Goal: Transaction & Acquisition: Purchase product/service

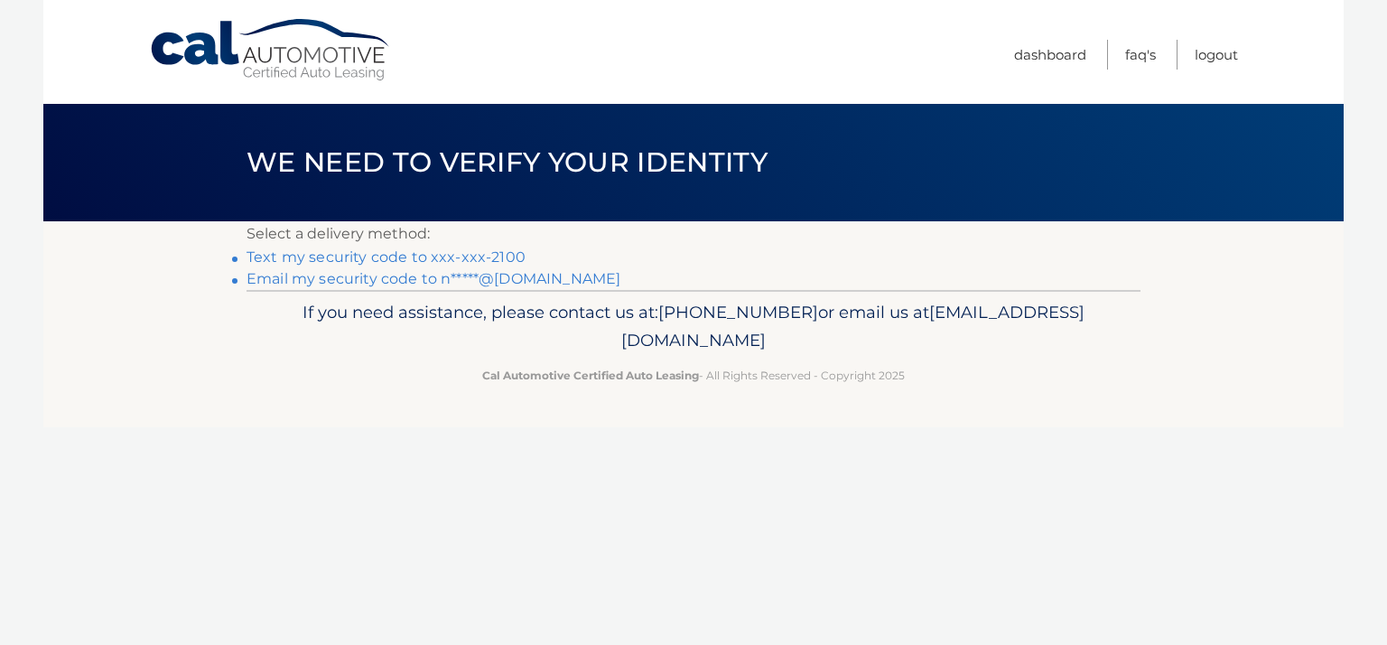
click at [469, 259] on link "Text my security code to xxx-xxx-2100" at bounding box center [386, 256] width 279 height 17
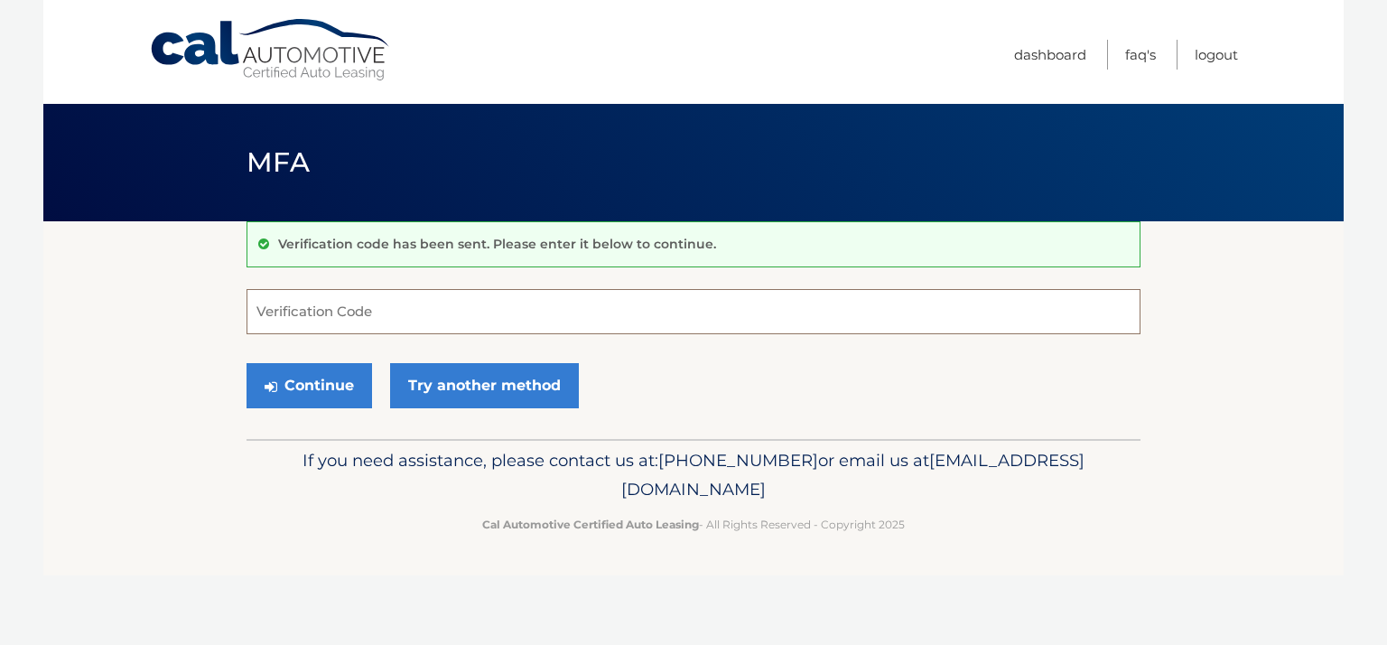
click at [304, 303] on input "Verification Code" at bounding box center [694, 311] width 894 height 45
type input "069442"
click at [340, 370] on button "Continue" at bounding box center [310, 385] width 126 height 45
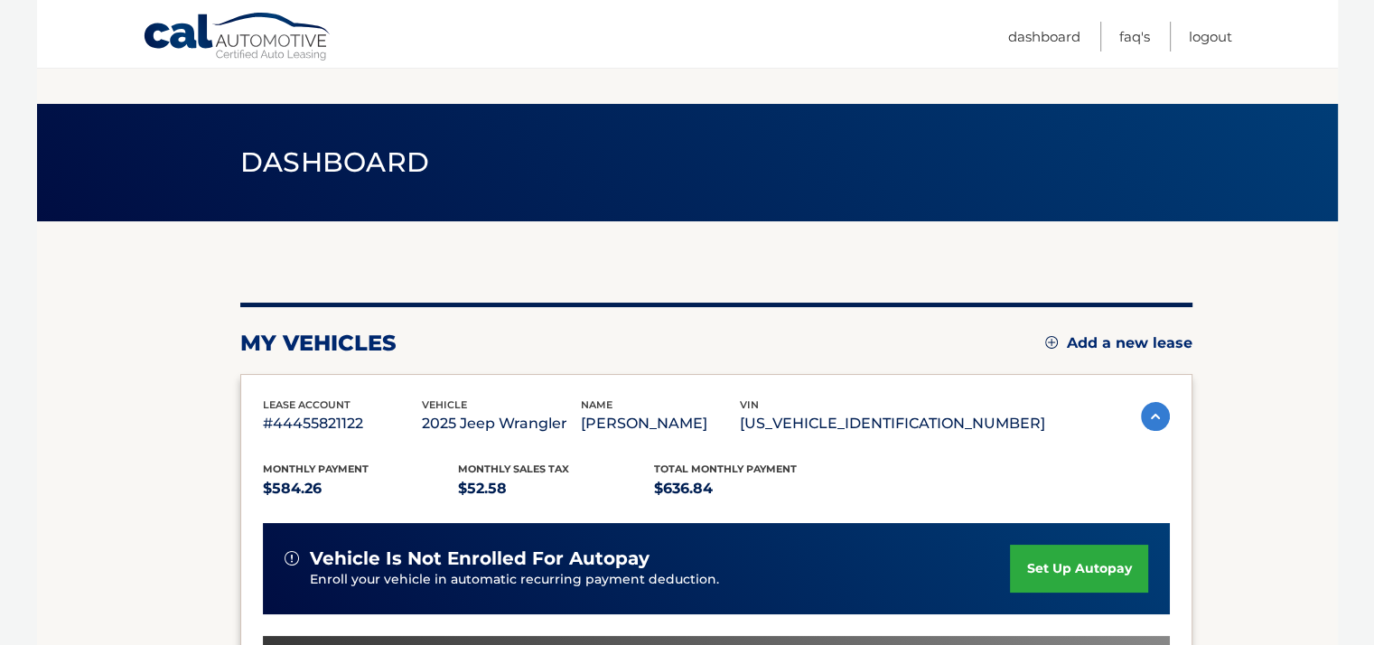
scroll to position [271, 0]
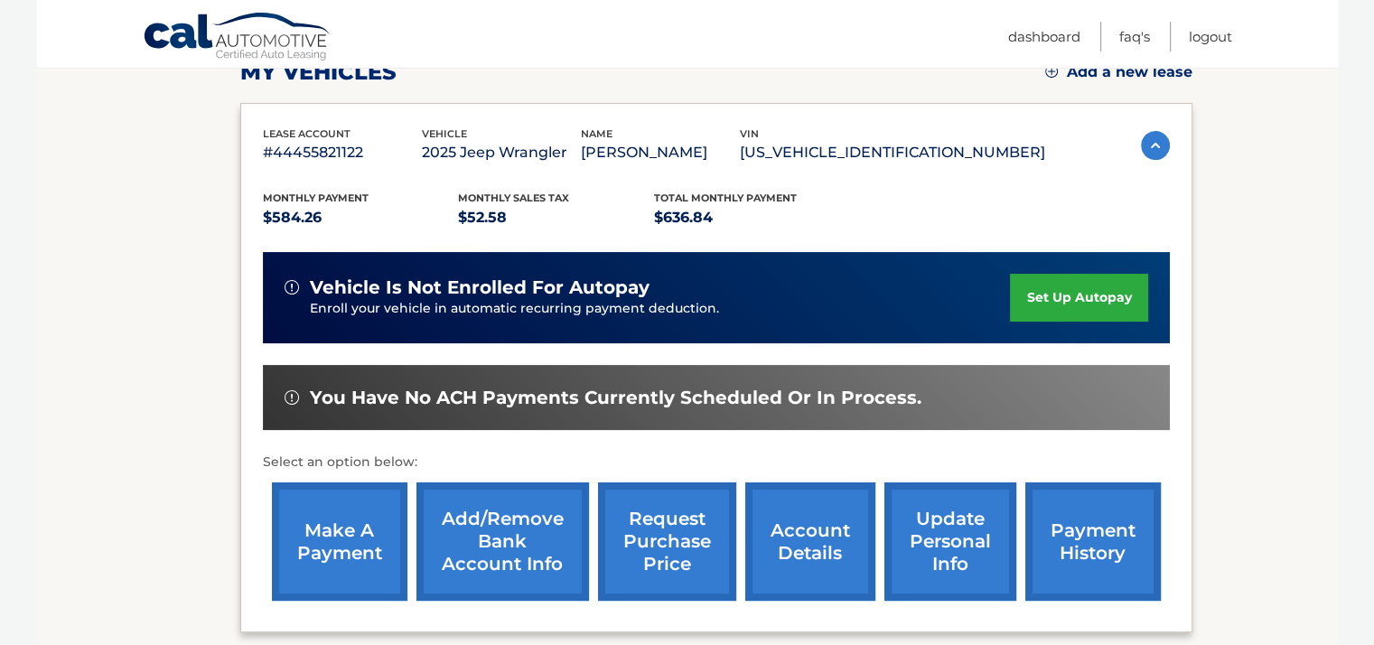
click at [357, 558] on link "make a payment" at bounding box center [339, 541] width 135 height 118
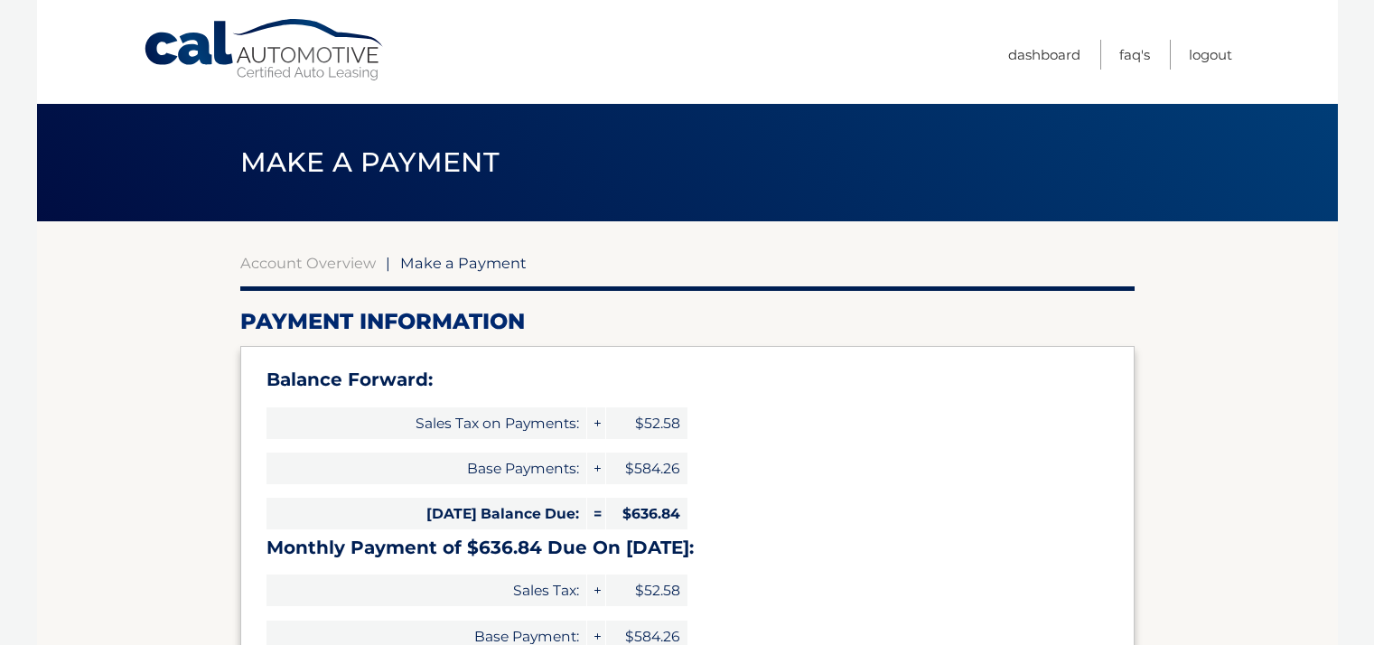
select select "YTA3OGZlYjQtOTE5YS00MzgxLWJkMzctZDUyODA2OWE0Y2Vj"
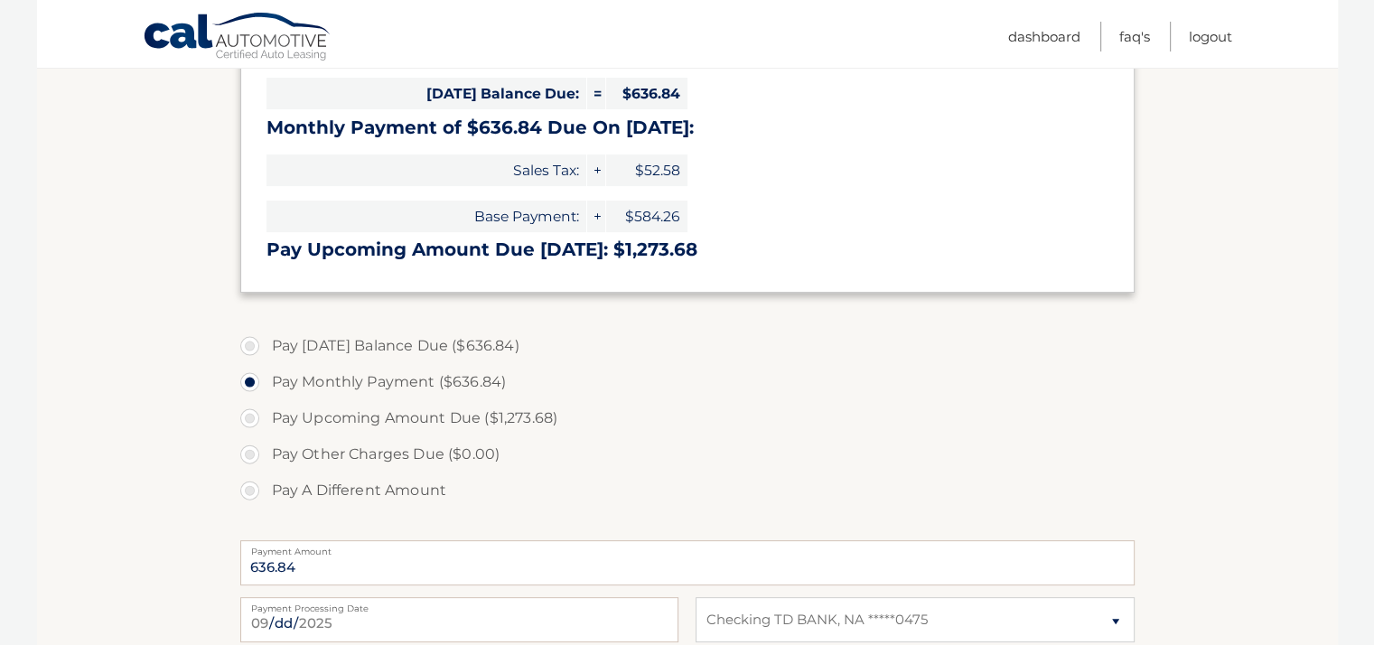
scroll to position [452, 0]
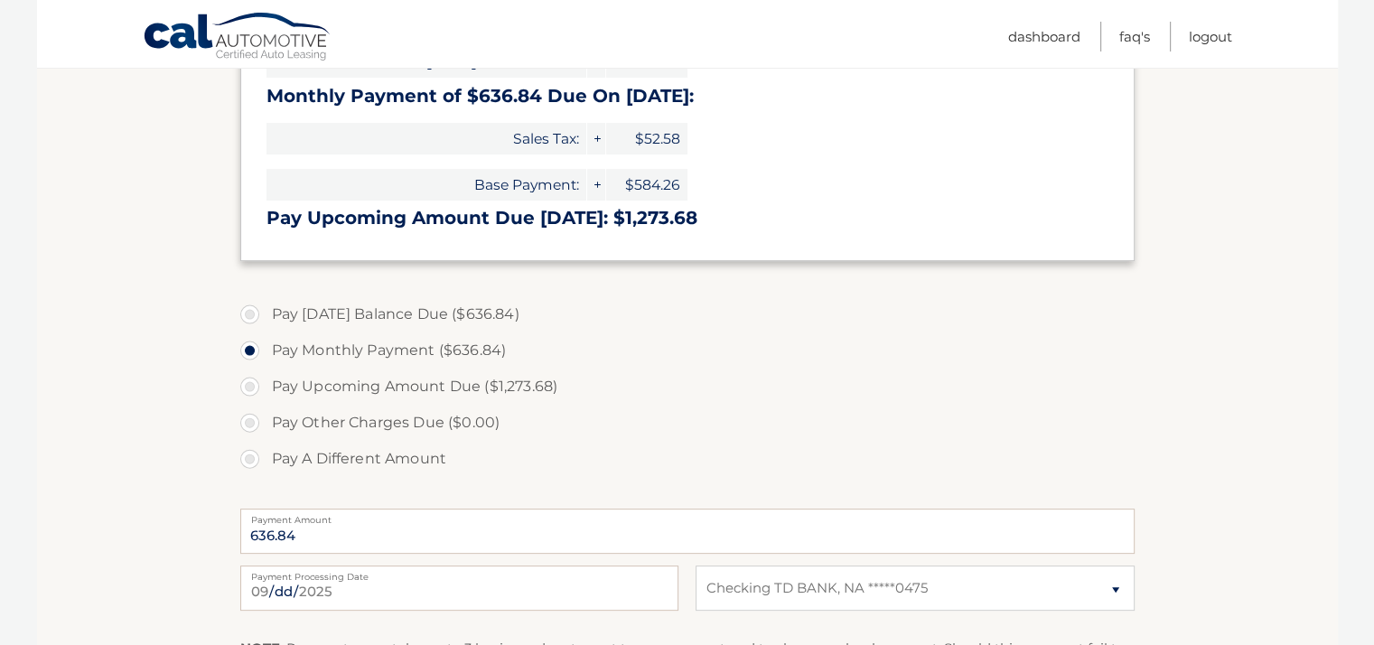
click at [249, 314] on label "Pay Today's Balance Due ($636.84)" at bounding box center [687, 314] width 894 height 36
click at [249, 314] on input "Pay Today's Balance Due ($636.84)" at bounding box center [256, 310] width 18 height 29
radio input "true"
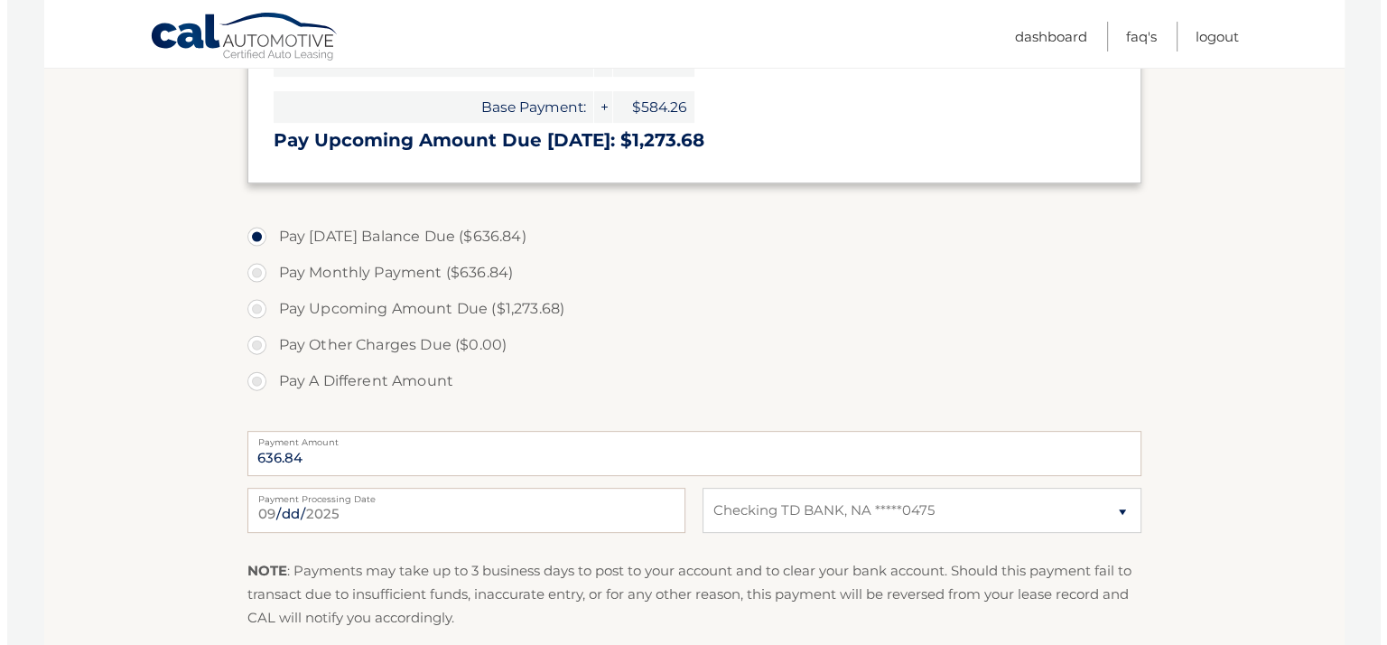
scroll to position [632, 0]
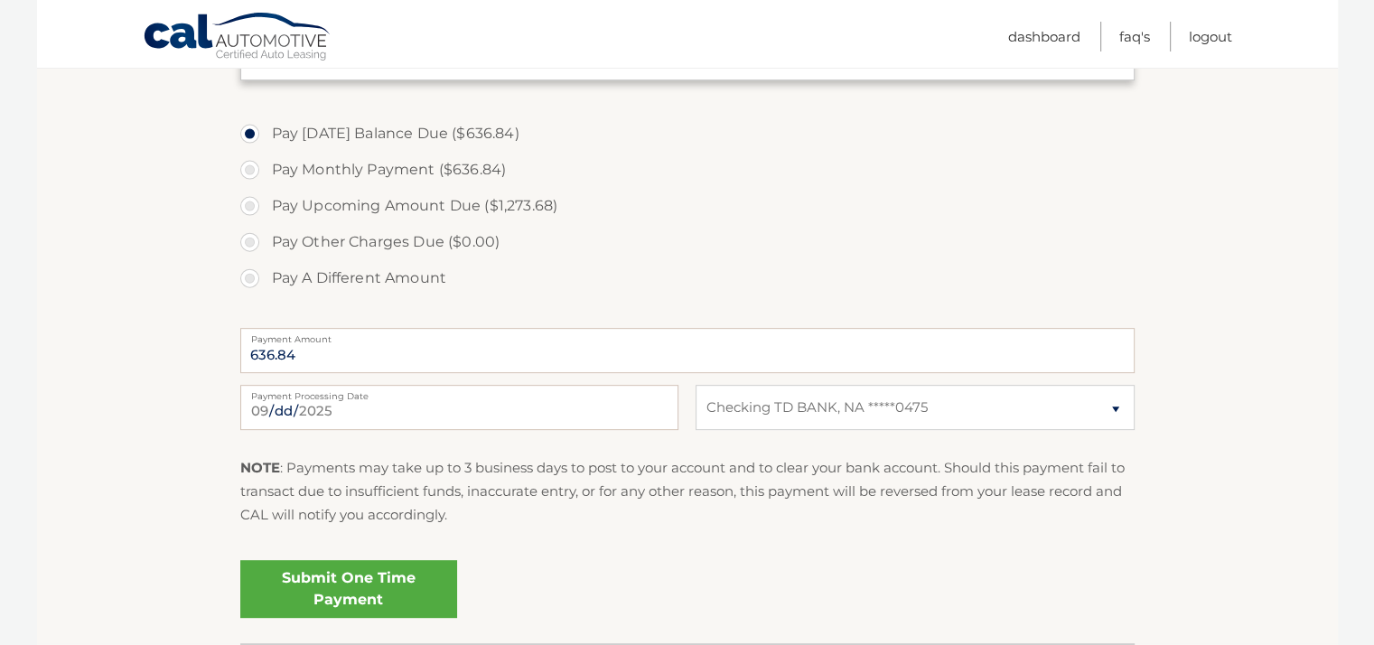
click at [397, 590] on link "Submit One Time Payment" at bounding box center [348, 589] width 217 height 58
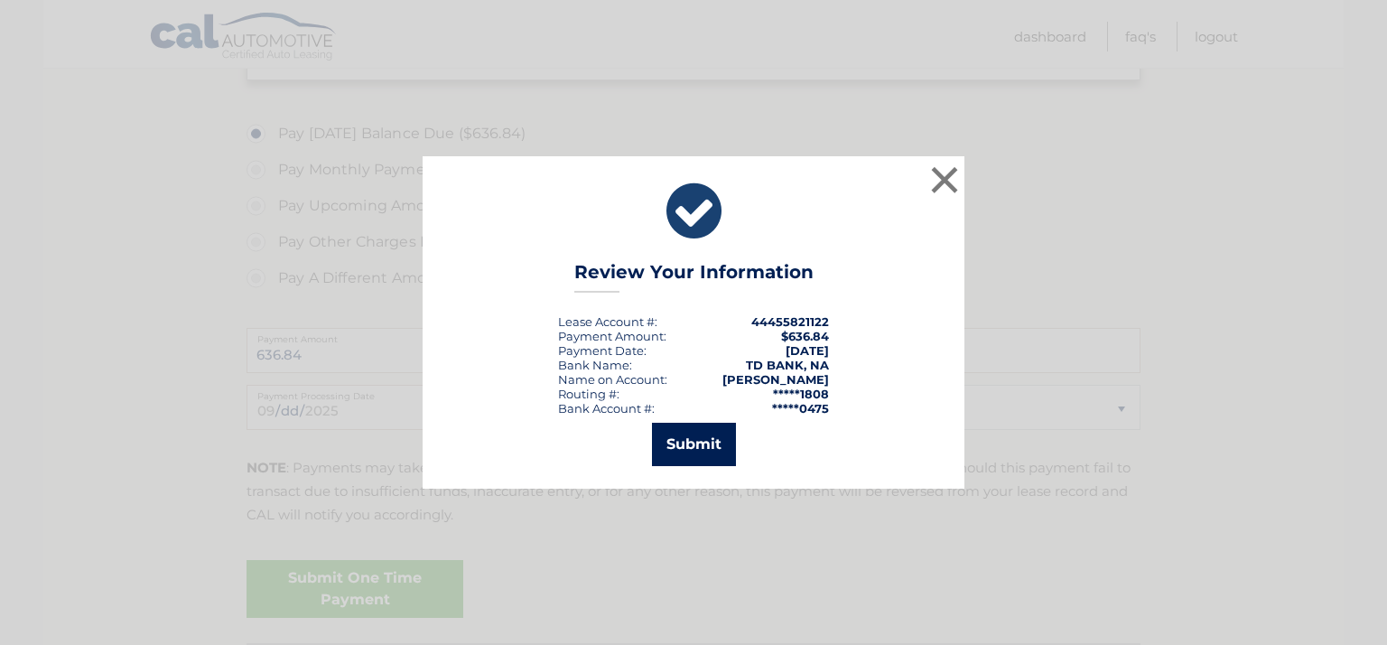
click at [686, 446] on button "Submit" at bounding box center [694, 444] width 84 height 43
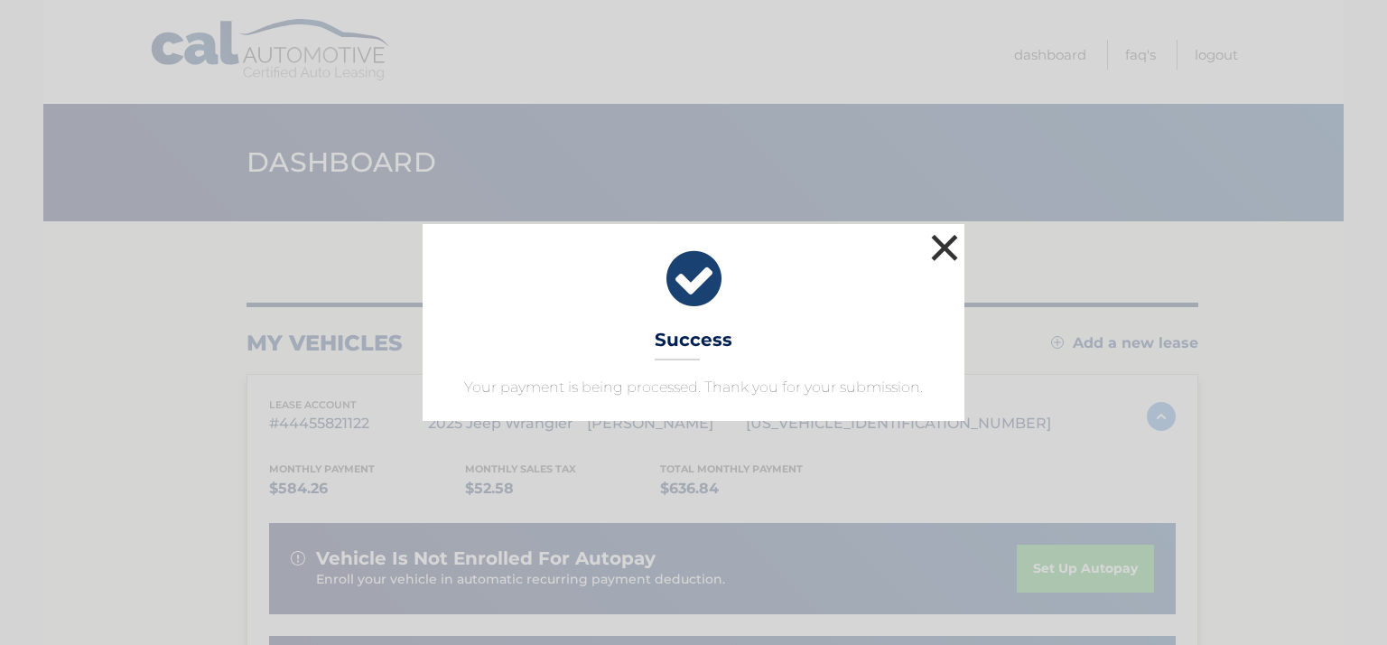
click at [945, 249] on button "×" at bounding box center [945, 247] width 36 height 36
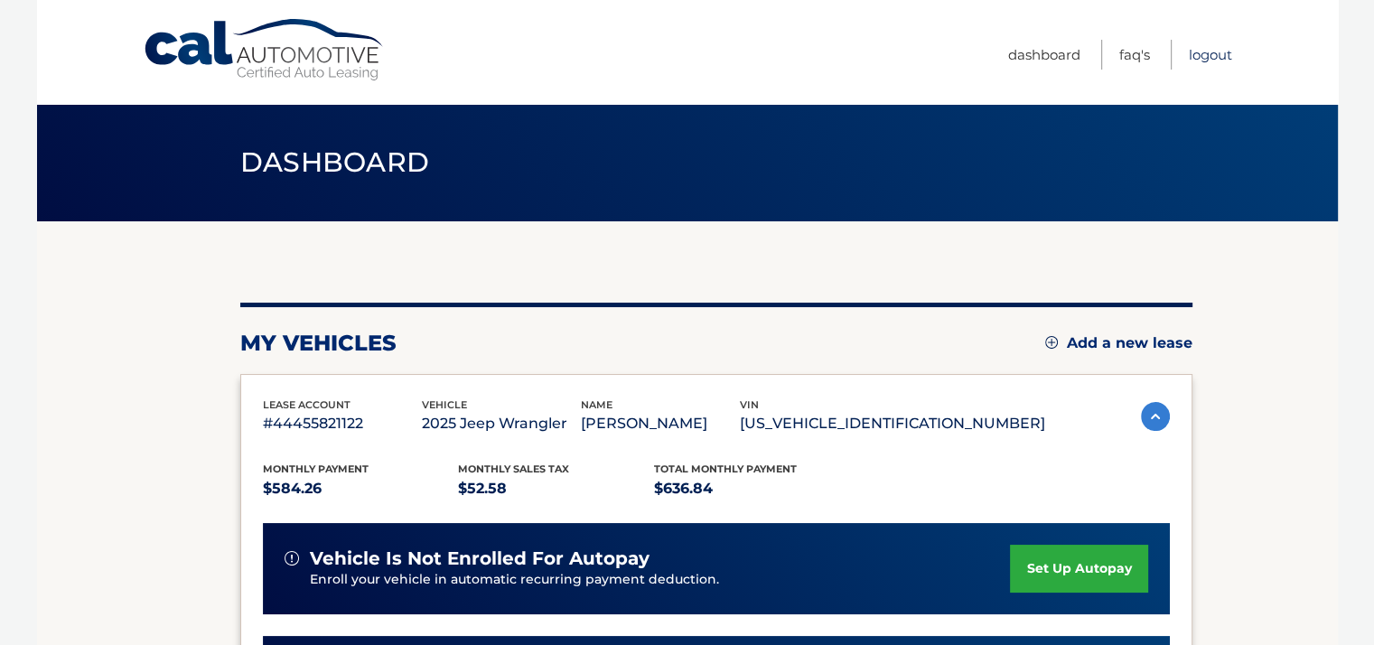
click at [1213, 41] on link "Logout" at bounding box center [1210, 55] width 43 height 30
click at [1211, 45] on link "Logout" at bounding box center [1210, 55] width 43 height 30
